Goal: Information Seeking & Learning: Learn about a topic

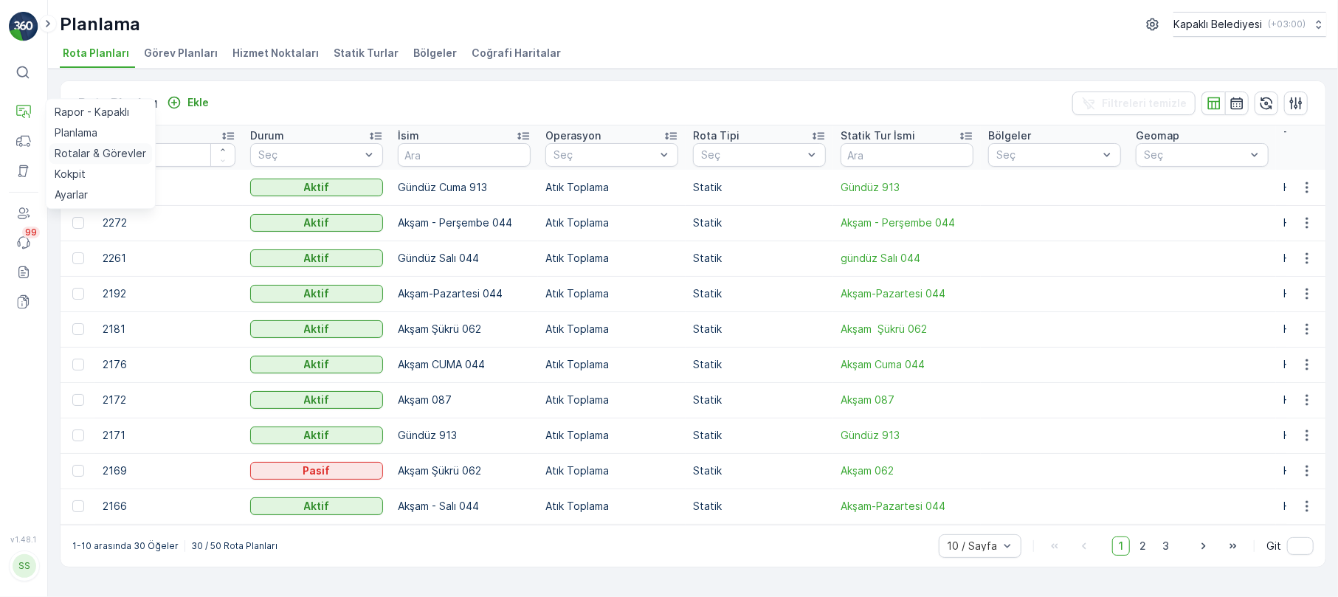
click at [117, 154] on p "Rotalar & Görevler" at bounding box center [101, 153] width 92 height 15
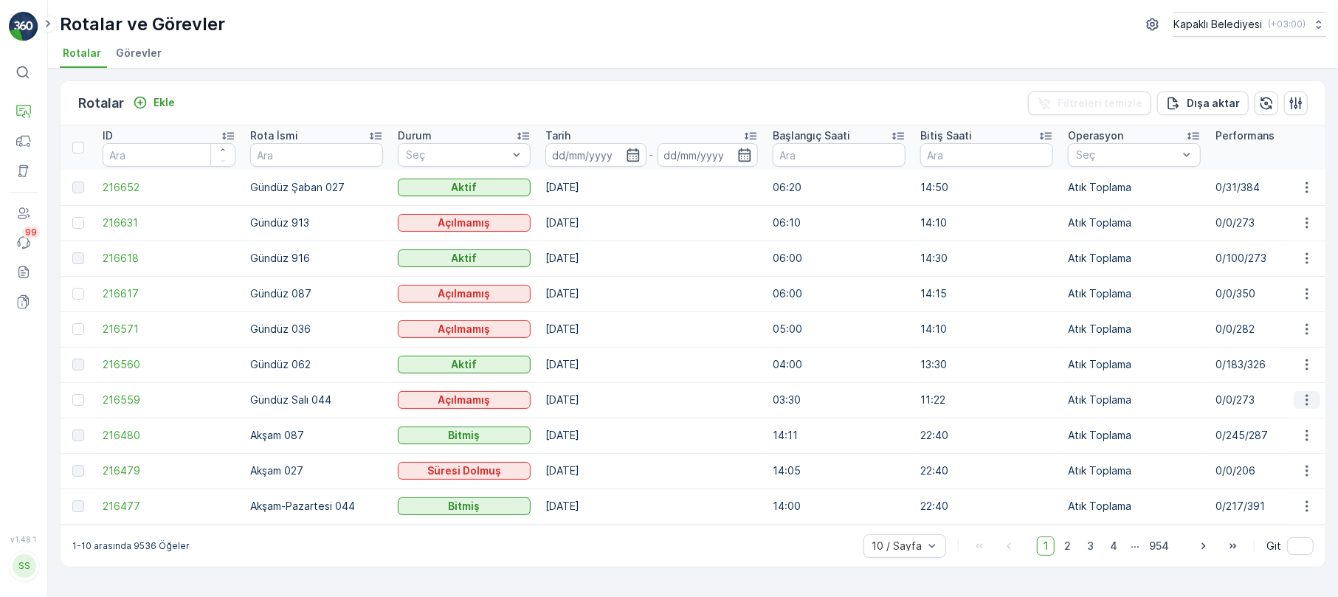
click at [1311, 402] on icon "button" at bounding box center [1307, 400] width 15 height 15
click at [1299, 421] on span "Daha fazla ayrıntı görün" at bounding box center [1272, 422] width 117 height 15
